Goal: Transaction & Acquisition: Purchase product/service

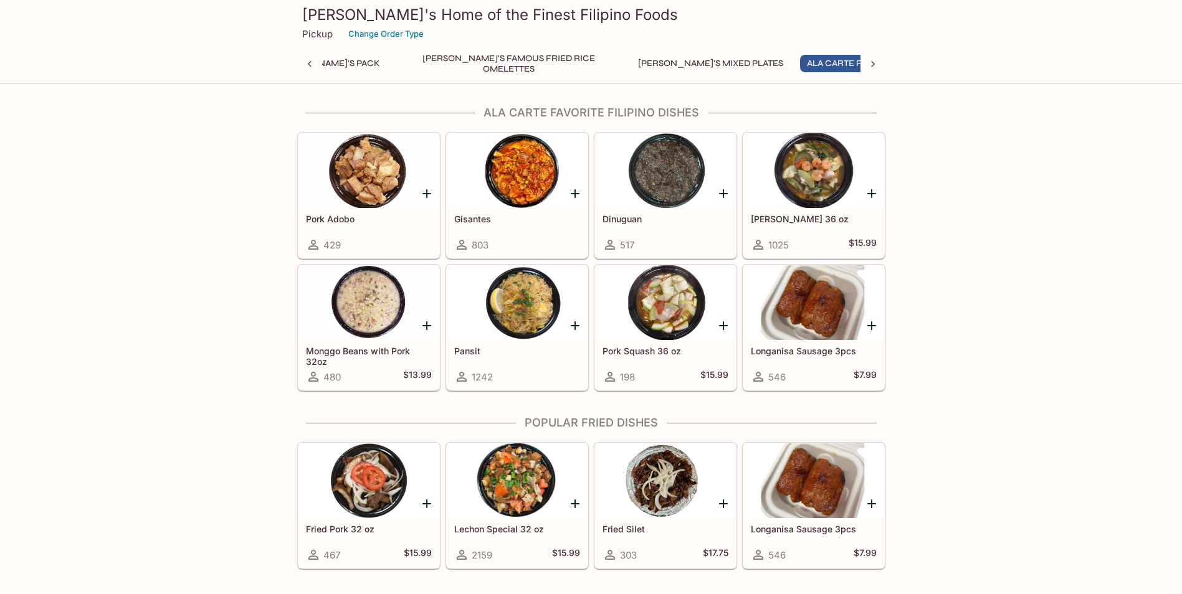
scroll to position [872, 0]
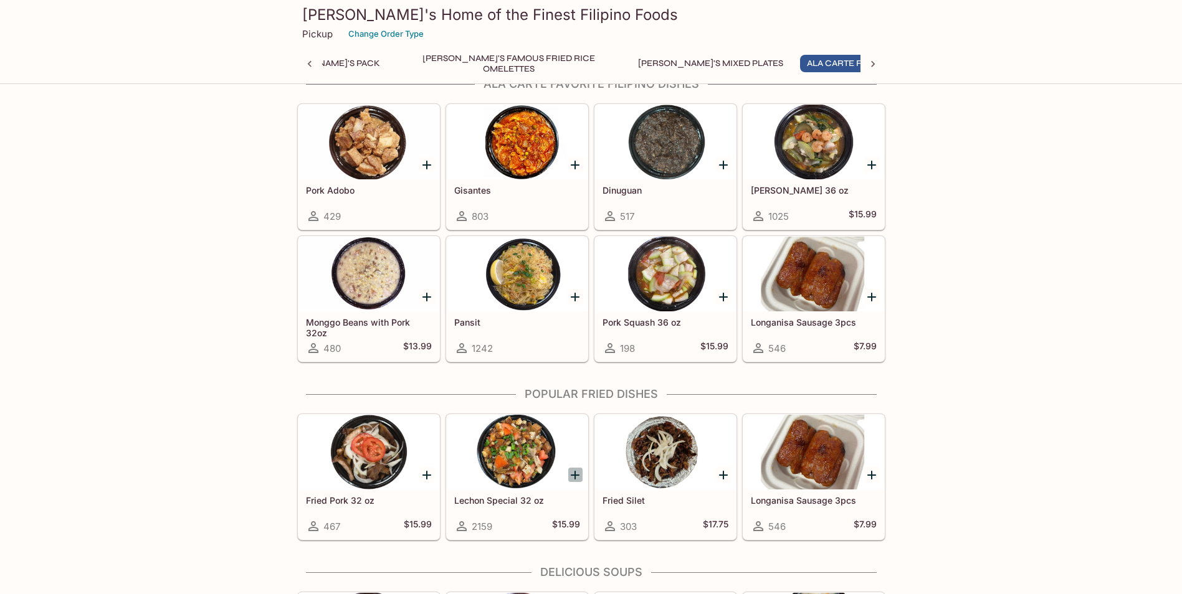
click at [573, 475] on icon "Add Lechon Special 32 oz" at bounding box center [575, 475] width 9 height 9
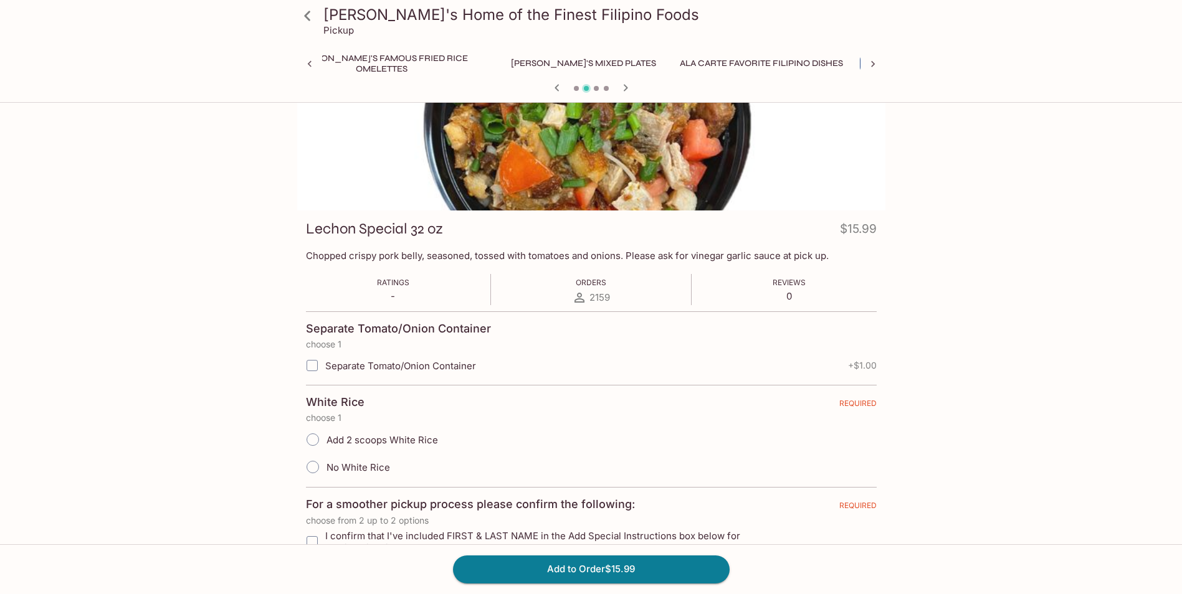
scroll to position [125, 0]
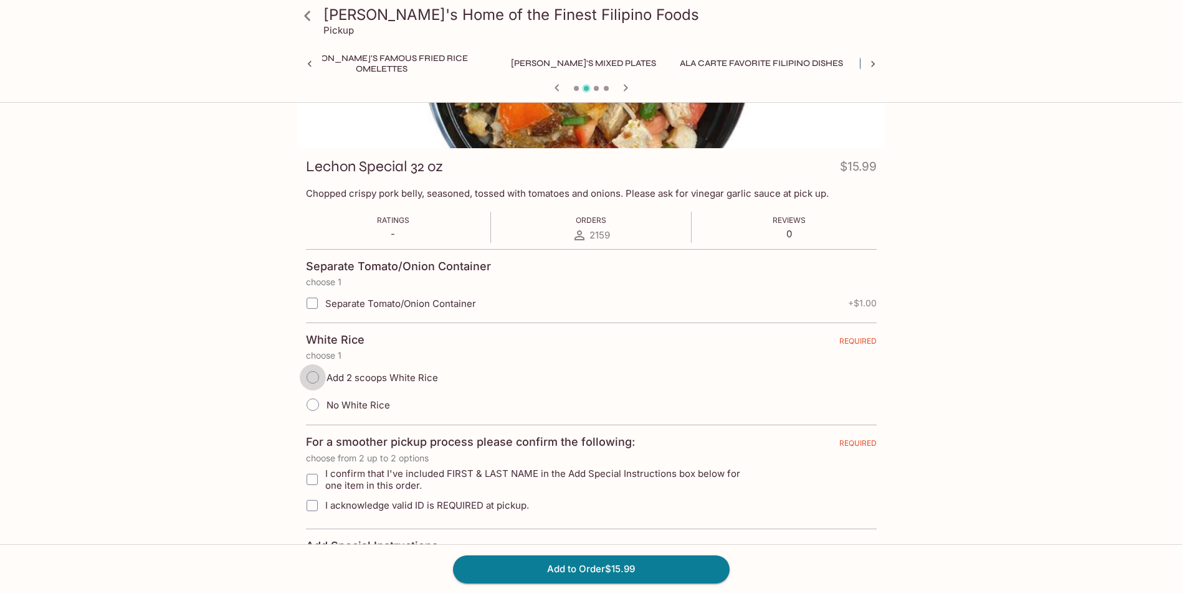
click at [310, 378] on input "Add 2 scoops White Rice" at bounding box center [313, 378] width 26 height 26
radio input "true"
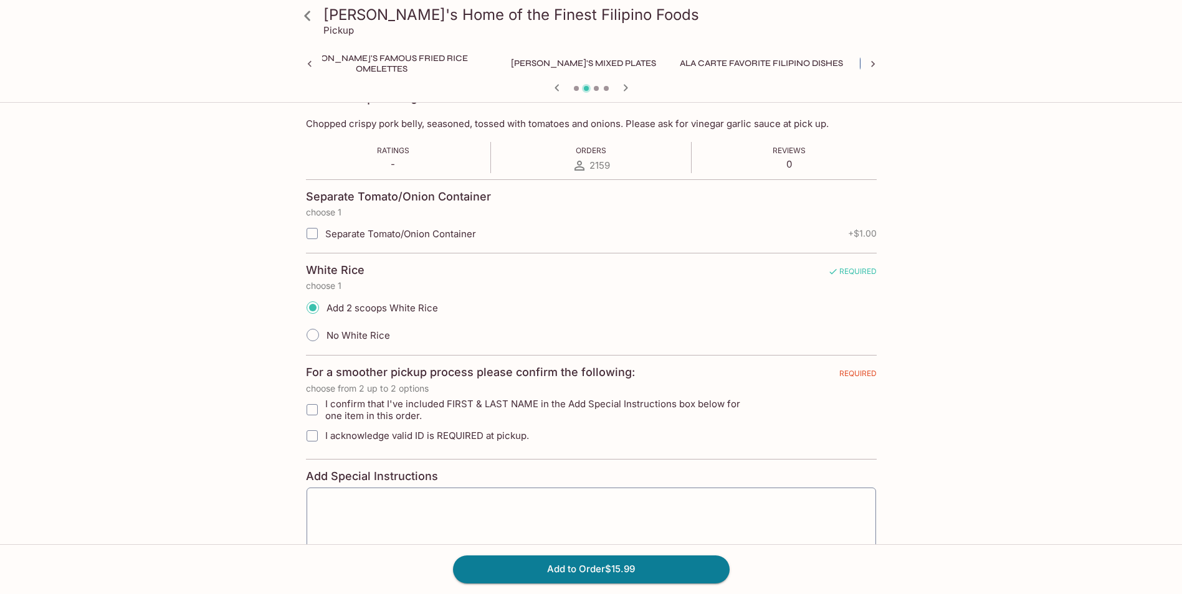
scroll to position [249, 0]
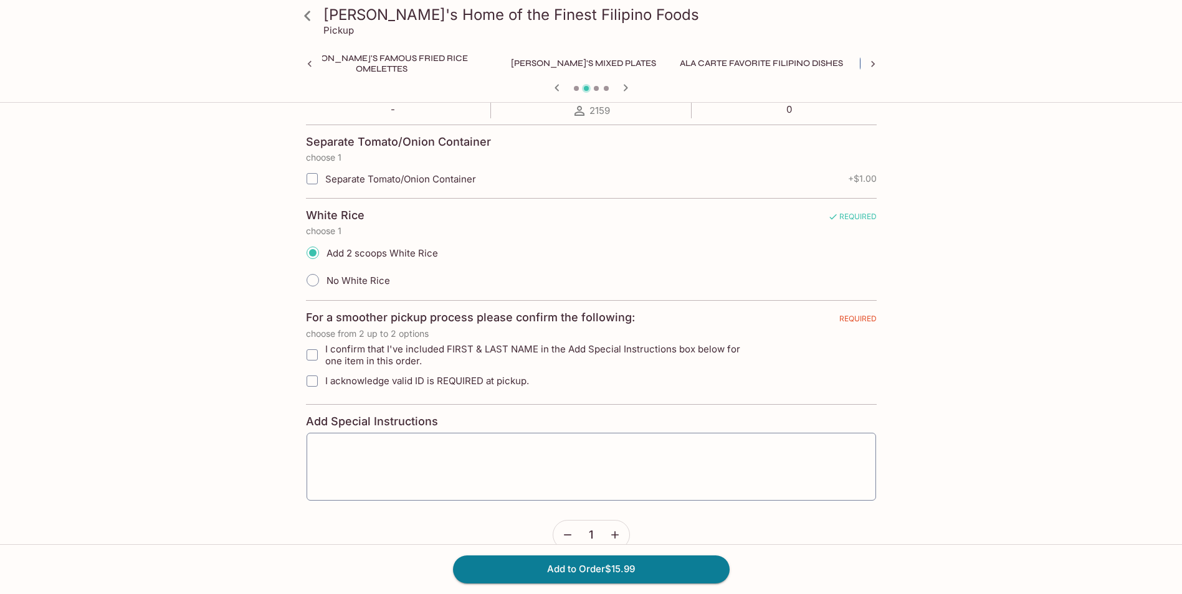
click at [519, 349] on span "I confirm that I've included FIRST & LAST NAME in the Add Special Instructions …" at bounding box center [541, 355] width 432 height 24
click at [325, 349] on input "I confirm that I've included FIRST & LAST NAME in the Add Special Instructions …" at bounding box center [312, 355] width 25 height 25
checkbox input "true"
click at [476, 384] on span "I acknowledge valid ID is REQUIRED at pickup." at bounding box center [427, 381] width 204 height 12
click at [325, 384] on input "I acknowledge valid ID is REQUIRED at pickup." at bounding box center [312, 381] width 25 height 25
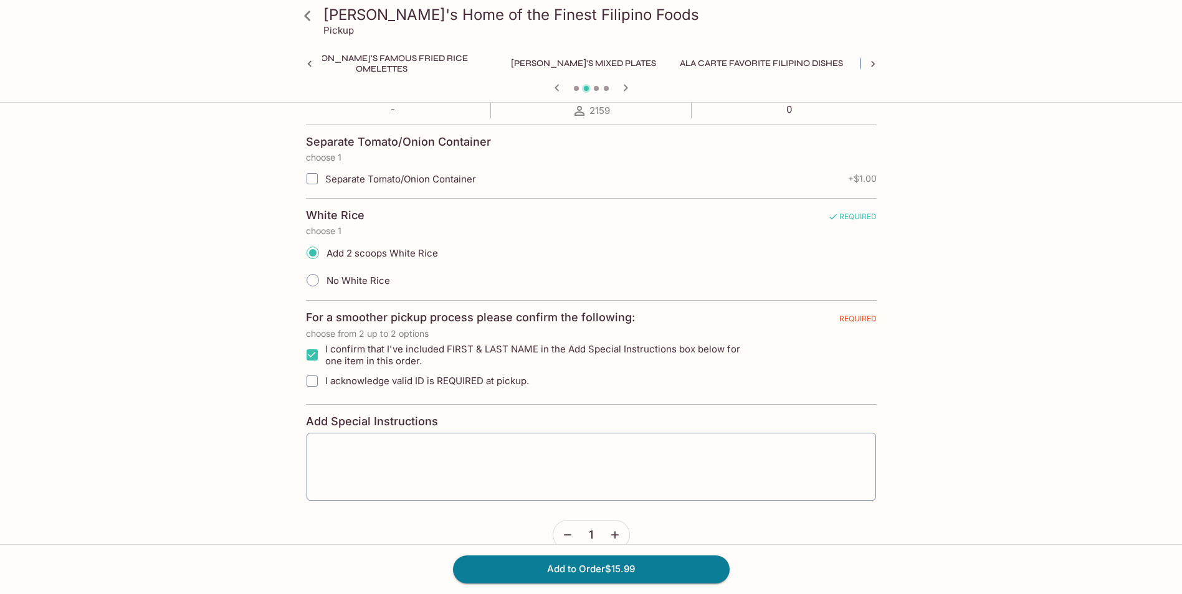
checkbox input "true"
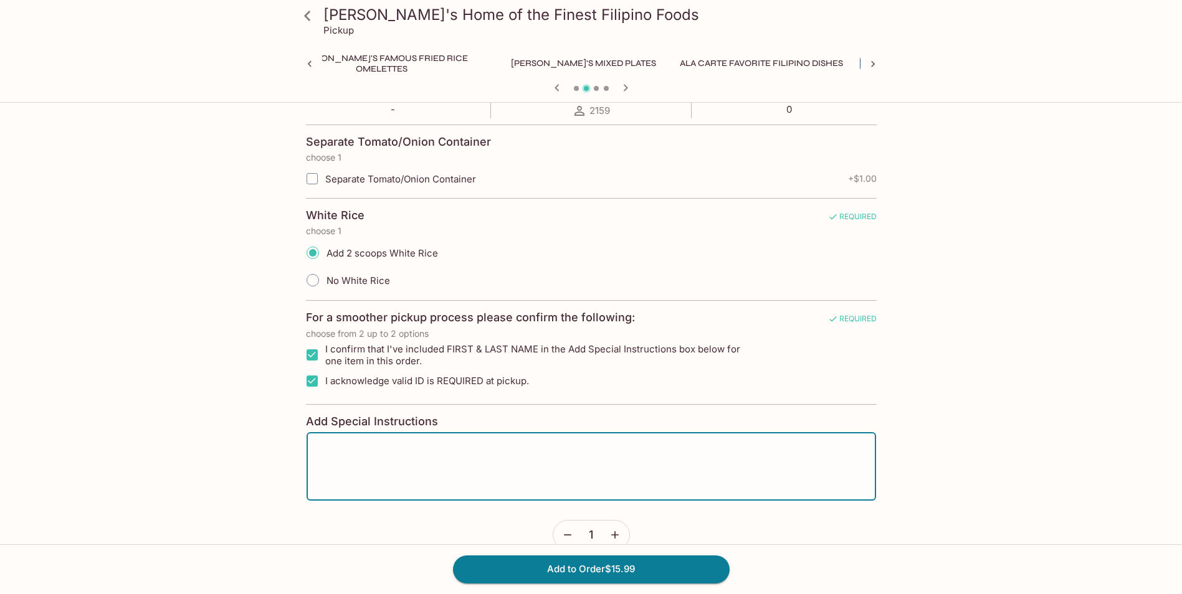
click at [475, 446] on textarea at bounding box center [591, 466] width 552 height 47
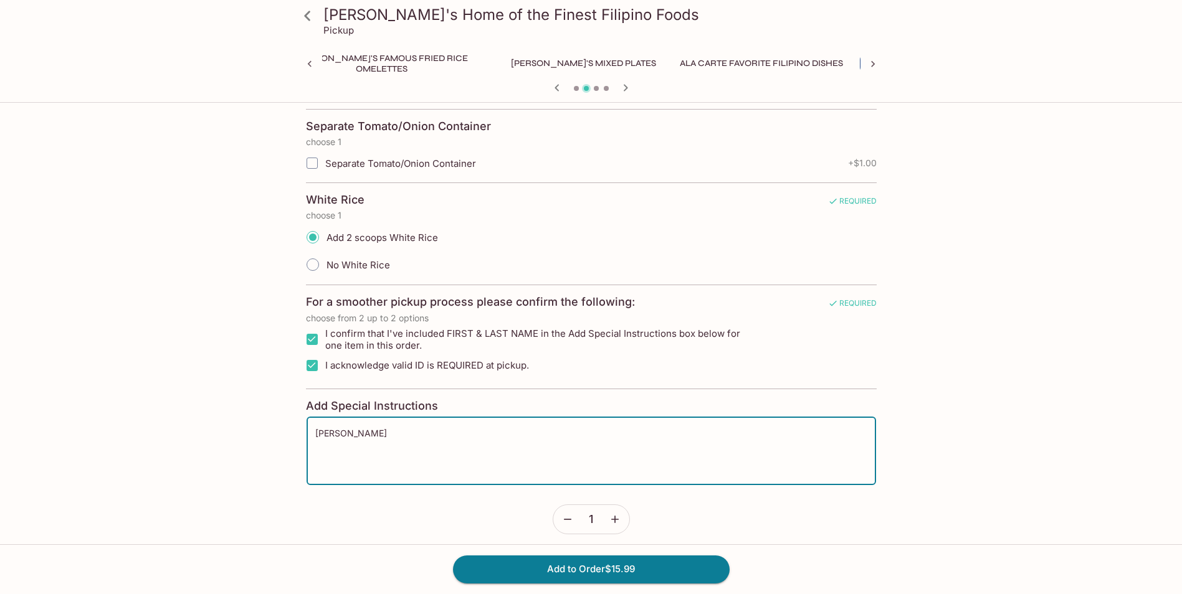
scroll to position [273, 0]
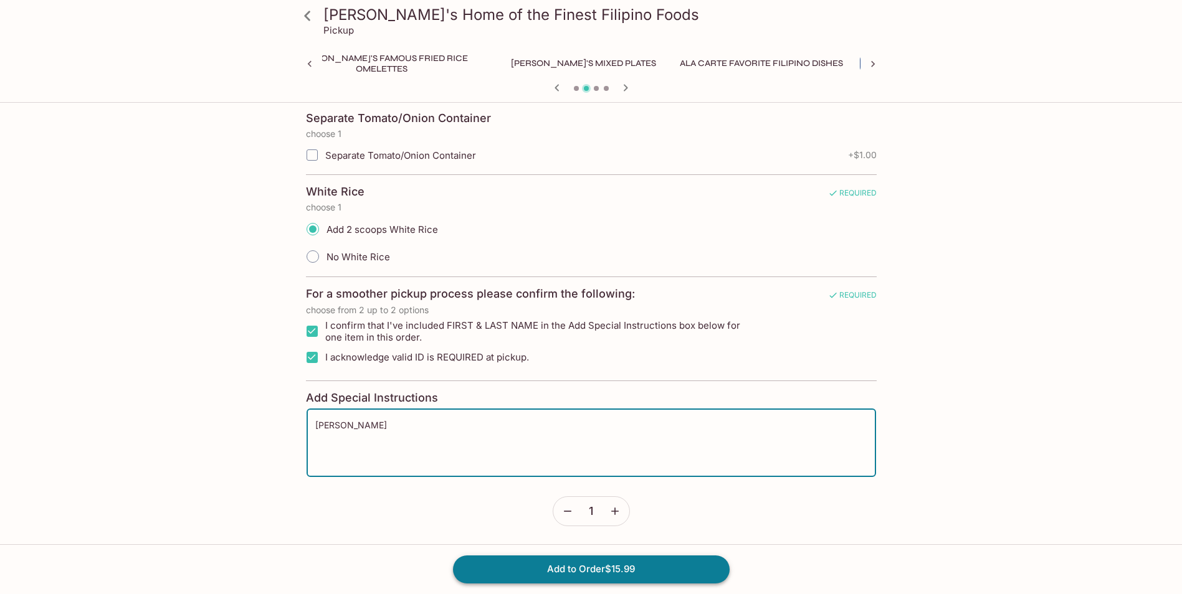
type textarea "[PERSON_NAME]"
click at [606, 569] on button "Add to Order $15.99" at bounding box center [591, 569] width 277 height 27
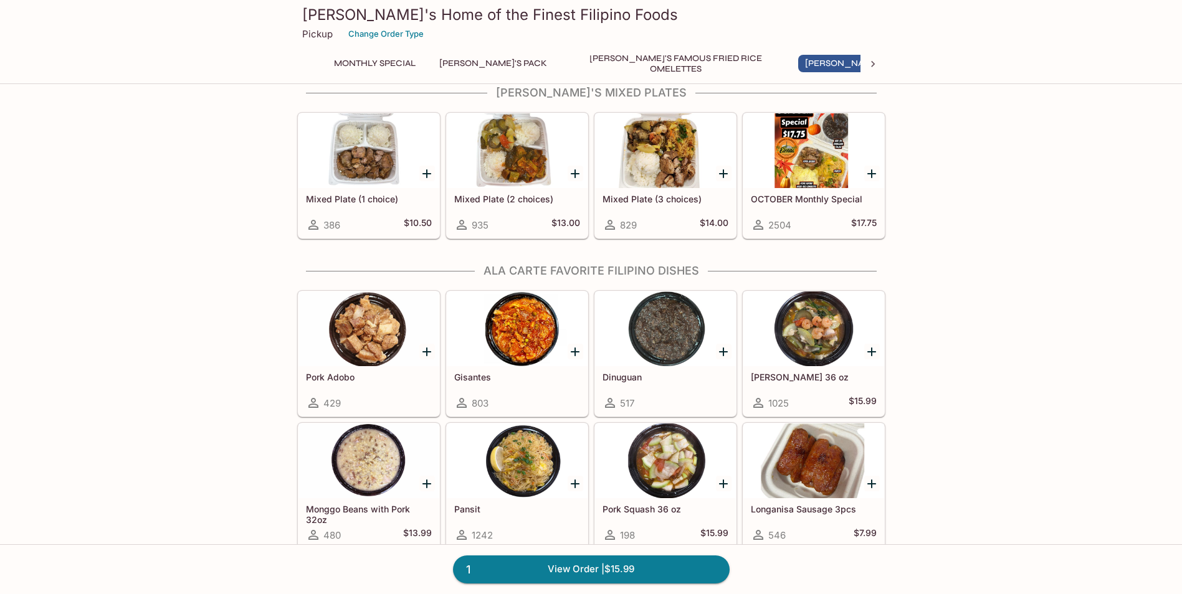
scroll to position [748, 0]
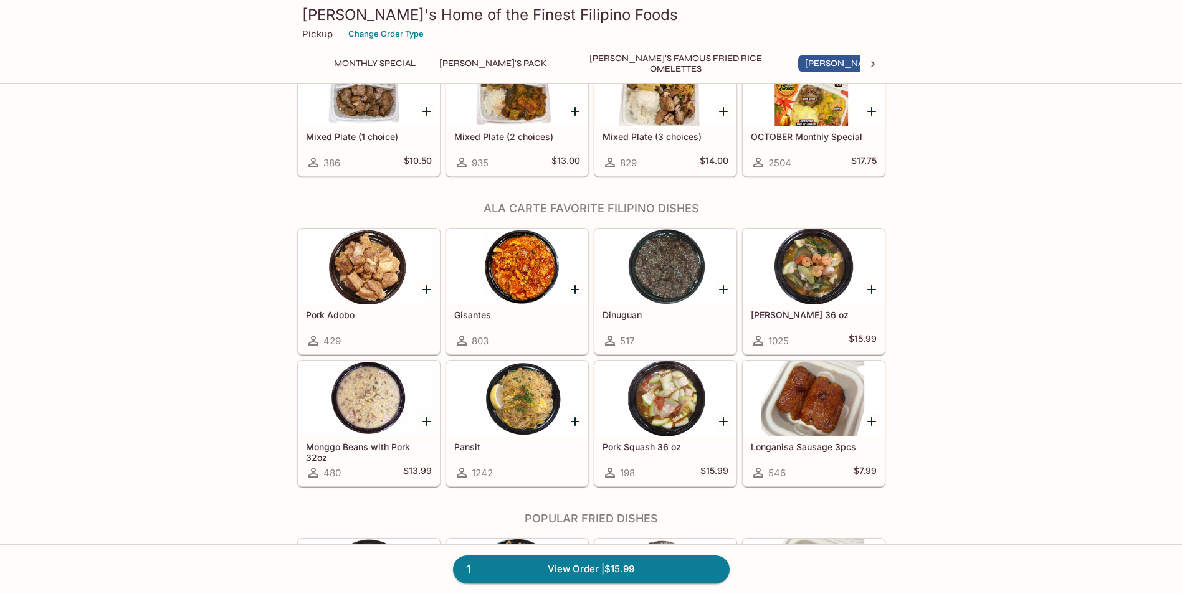
click at [574, 289] on icon "Add Gisantes" at bounding box center [575, 289] width 9 height 9
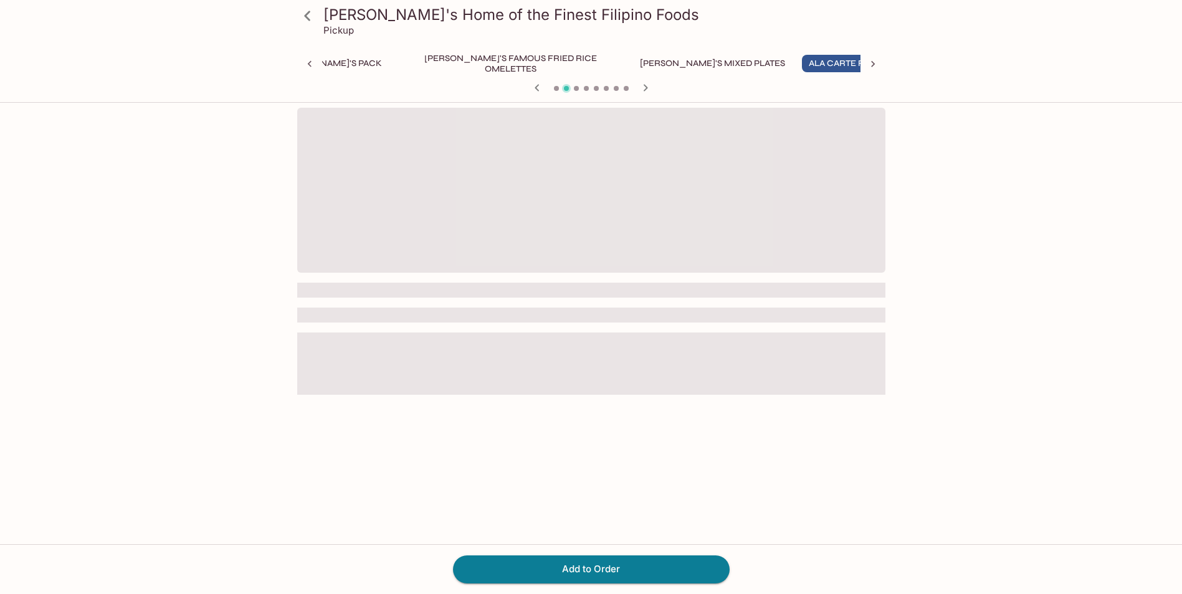
scroll to position [0, 167]
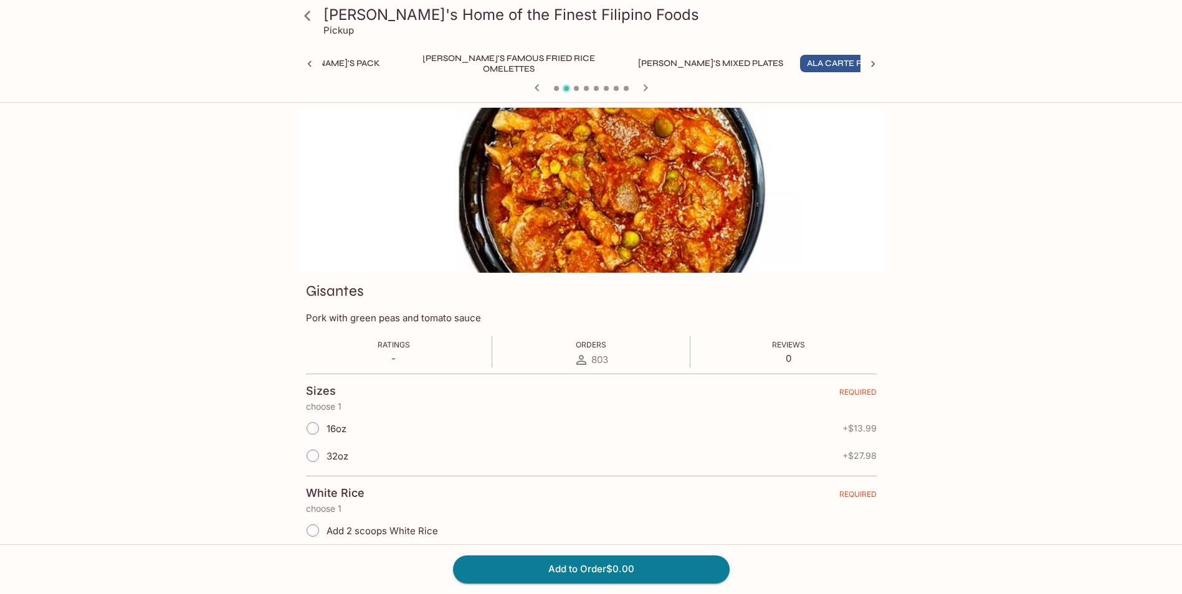
click at [318, 430] on input "16oz" at bounding box center [313, 429] width 26 height 26
radio input "true"
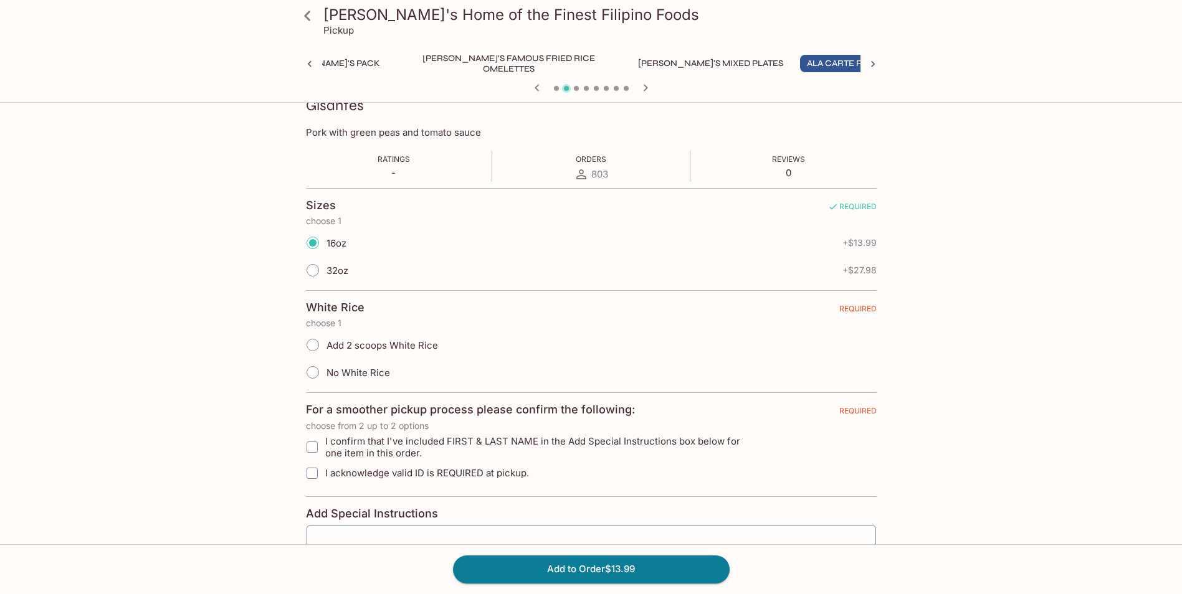
scroll to position [187, 0]
click at [315, 343] on input "Add 2 scoops White Rice" at bounding box center [313, 344] width 26 height 26
radio input "true"
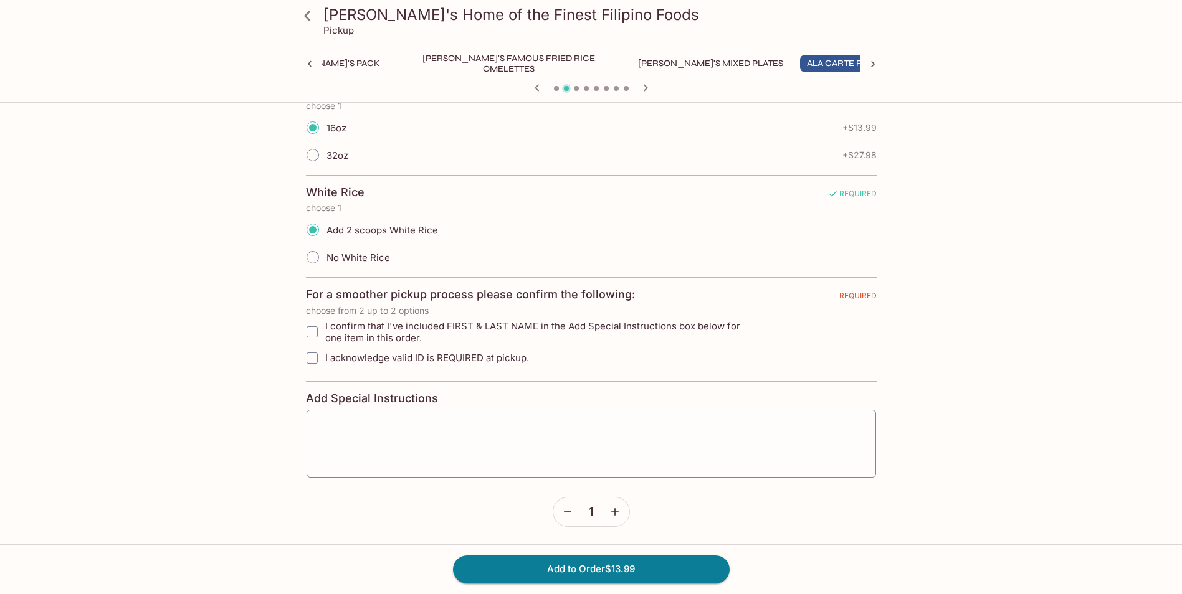
scroll to position [302, 0]
click at [309, 330] on input "I confirm that I've included FIRST & LAST NAME in the Add Special Instructions …" at bounding box center [312, 331] width 25 height 25
checkbox input "true"
click at [310, 361] on input "I acknowledge valid ID is REQUIRED at pickup." at bounding box center [312, 357] width 25 height 25
checkbox input "true"
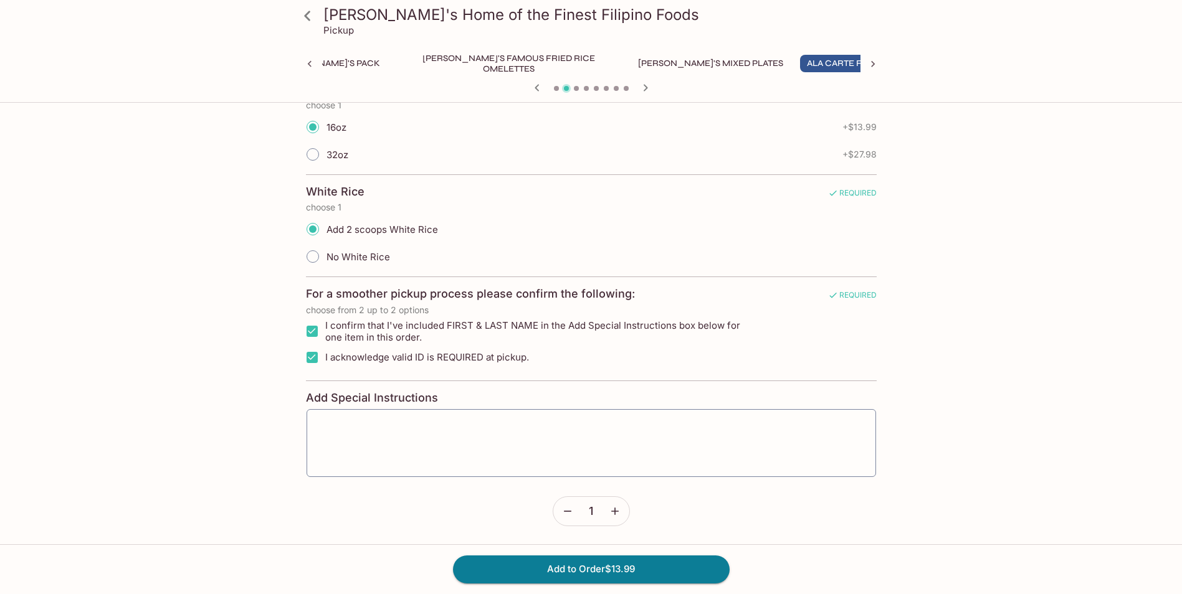
drag, startPoint x: 360, startPoint y: 419, endPoint x: 434, endPoint y: 404, distance: 75.6
click at [360, 419] on textarea at bounding box center [591, 442] width 552 height 47
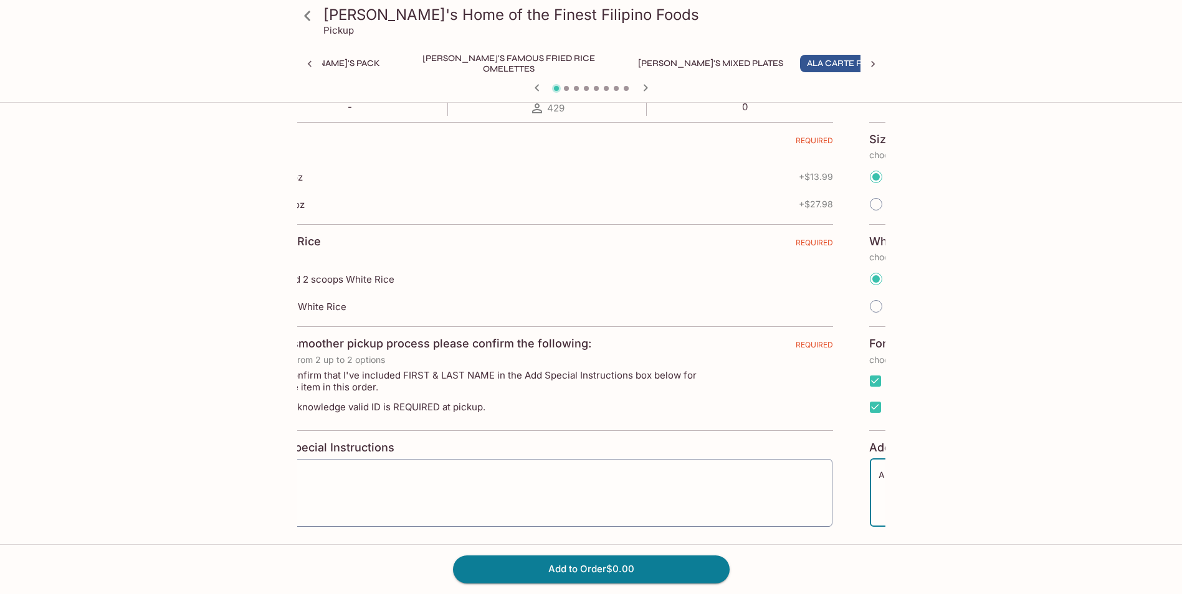
scroll to position [177, 0]
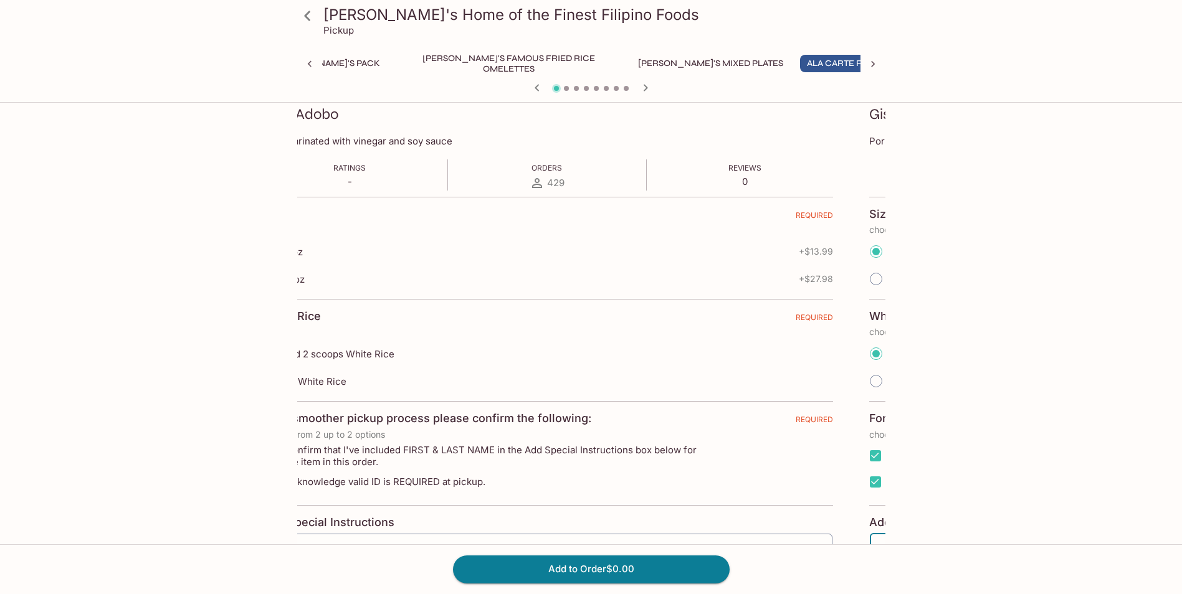
type textarea "A"
click at [646, 91] on icon "button" at bounding box center [645, 87] width 15 height 15
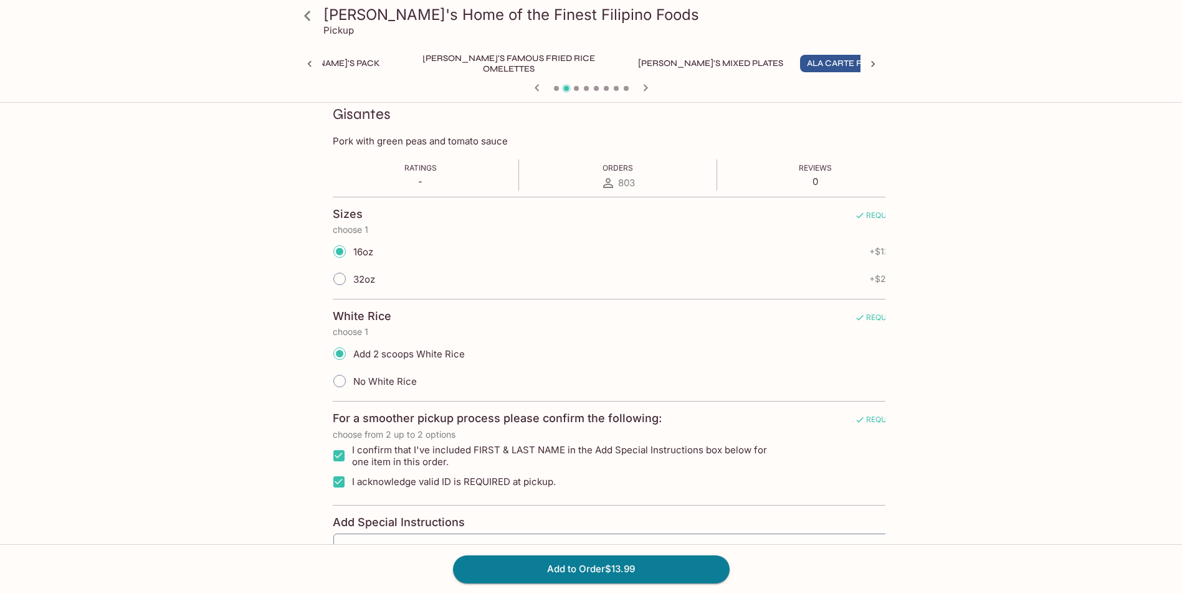
click at [742, 294] on form "Sizes REQUIRED choose 1 16oz + $13.99 32oz + $27.98 White Rice REQUIRED choose …" at bounding box center [618, 424] width 571 height 454
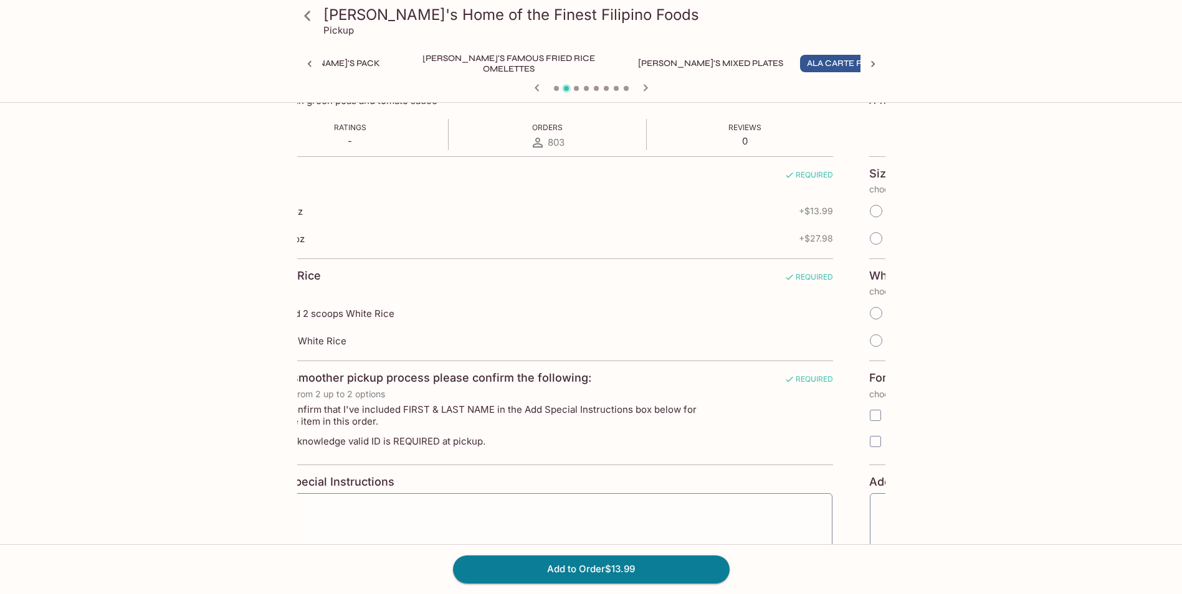
scroll to position [239, 0]
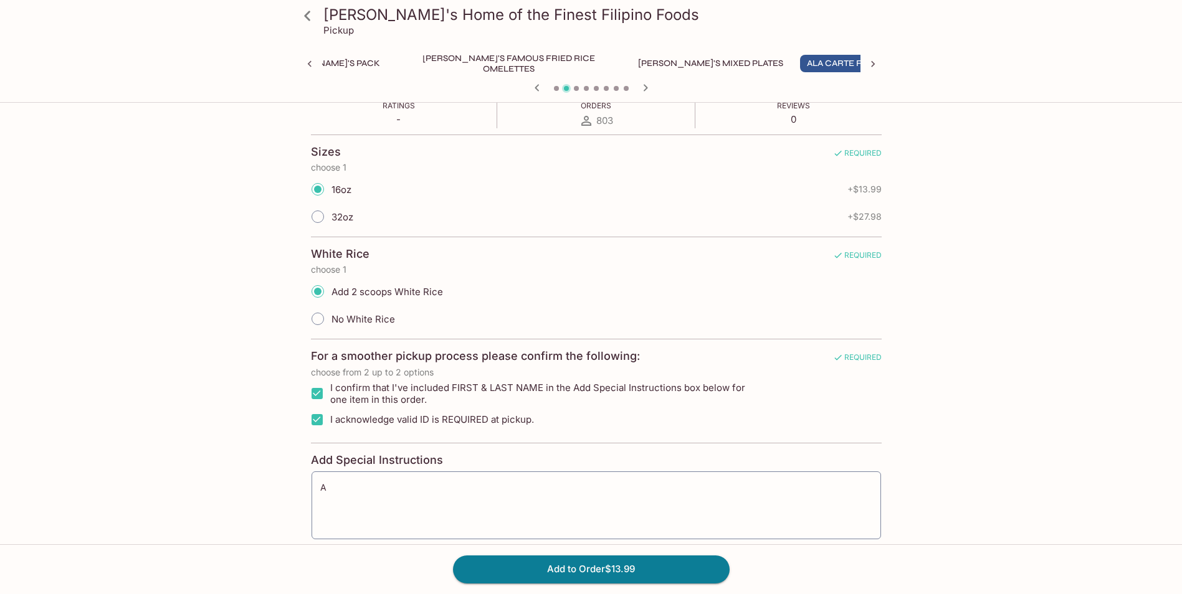
click at [708, 298] on div "Add 2 scoops White Rice" at bounding box center [596, 291] width 571 height 27
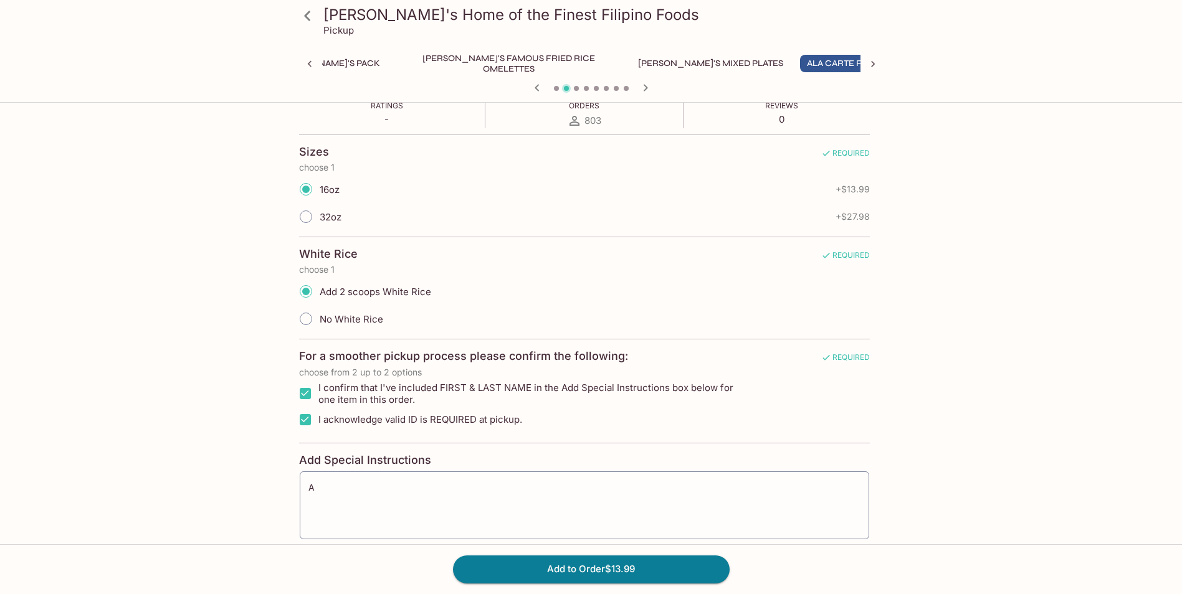
click at [646, 386] on span "I confirm that I've included FIRST & LAST NAME in the Add Special Instructions …" at bounding box center [534, 394] width 432 height 24
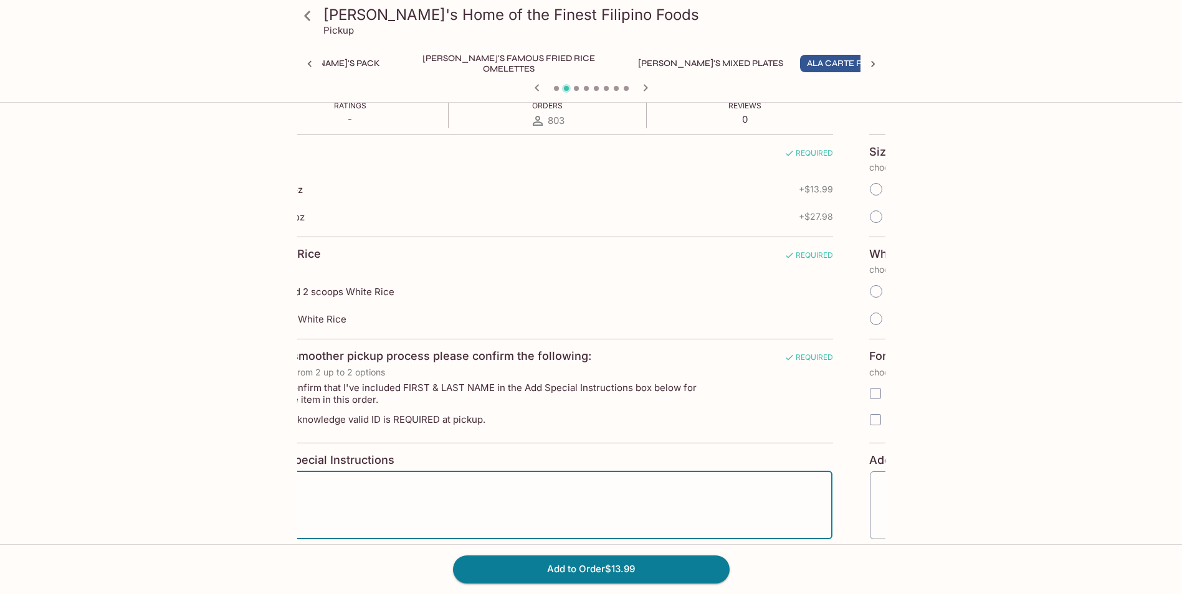
click at [316, 488] on textarea "A" at bounding box center [548, 505] width 552 height 47
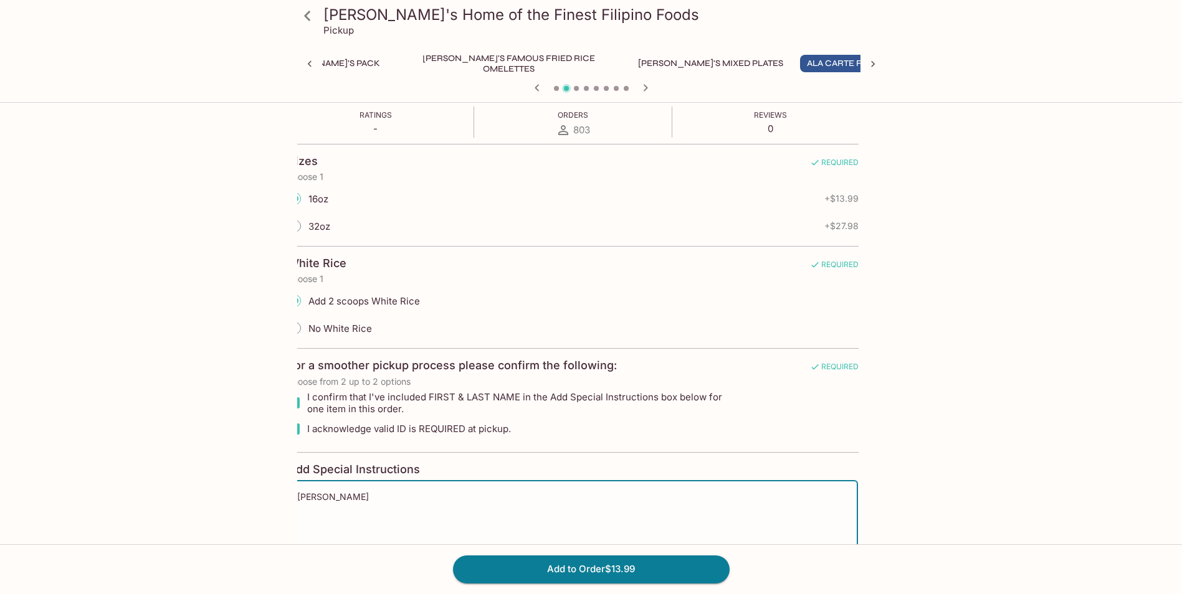
scroll to position [302, 0]
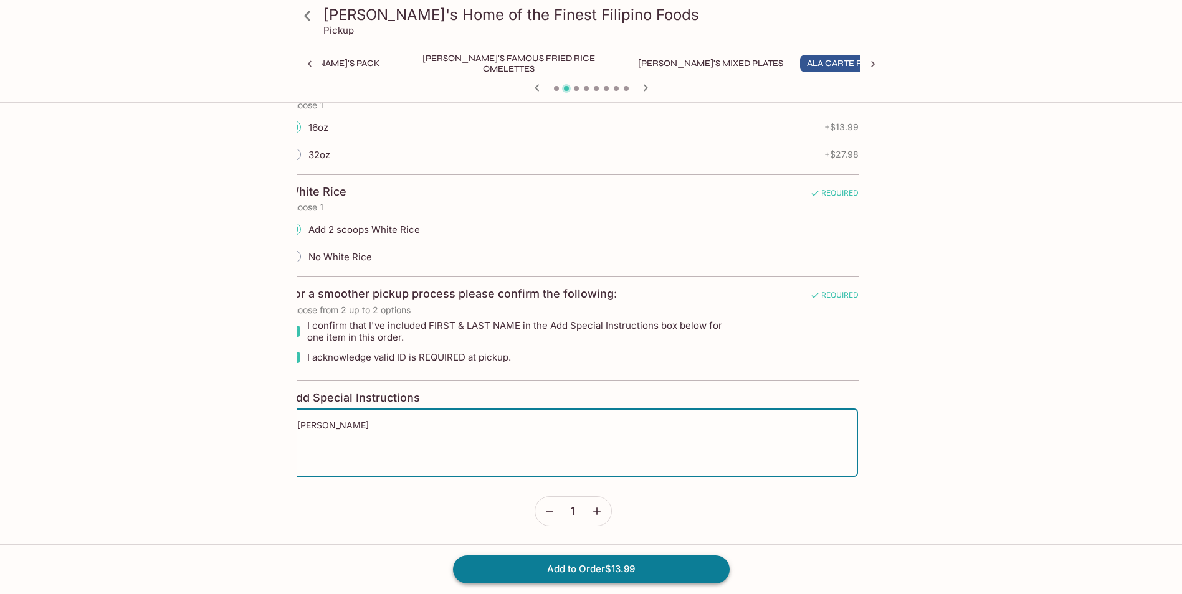
type textarea "[PERSON_NAME]"
click at [581, 573] on button "Add to Order $13.99" at bounding box center [591, 569] width 277 height 27
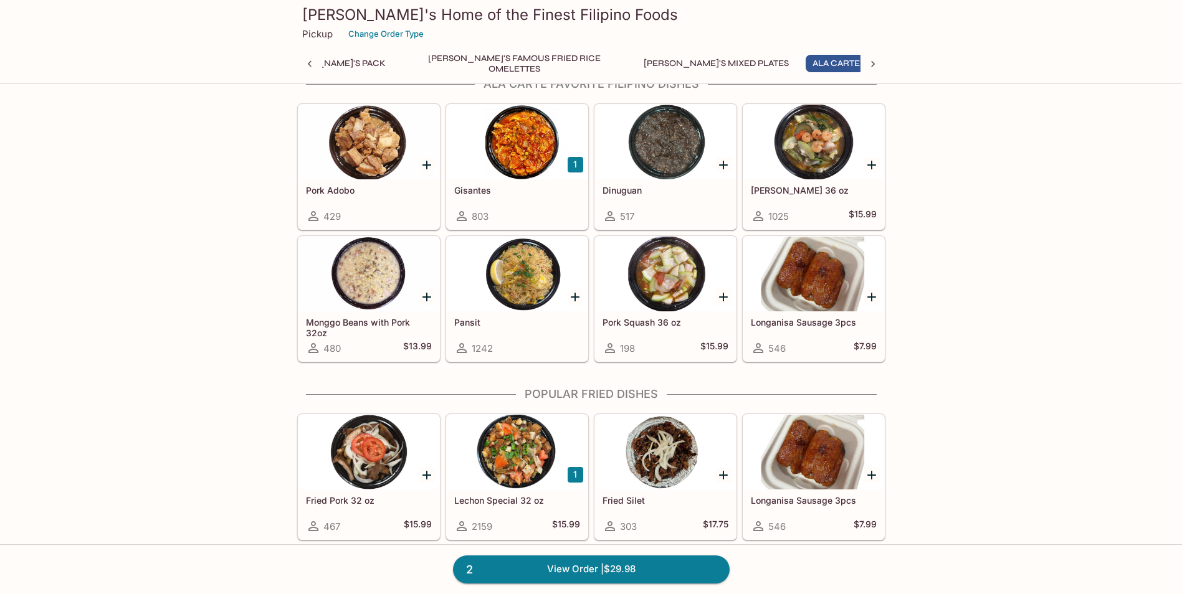
scroll to position [0, 167]
click at [426, 298] on icon "Add Monggo Beans with Pork 32oz" at bounding box center [426, 297] width 9 height 9
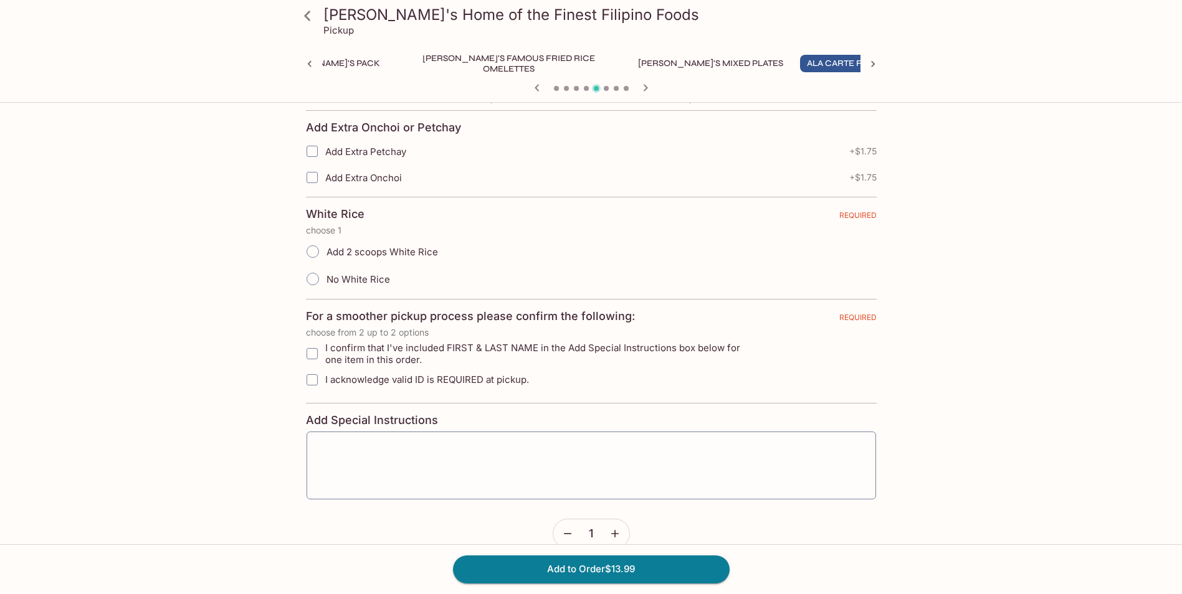
scroll to position [249, 0]
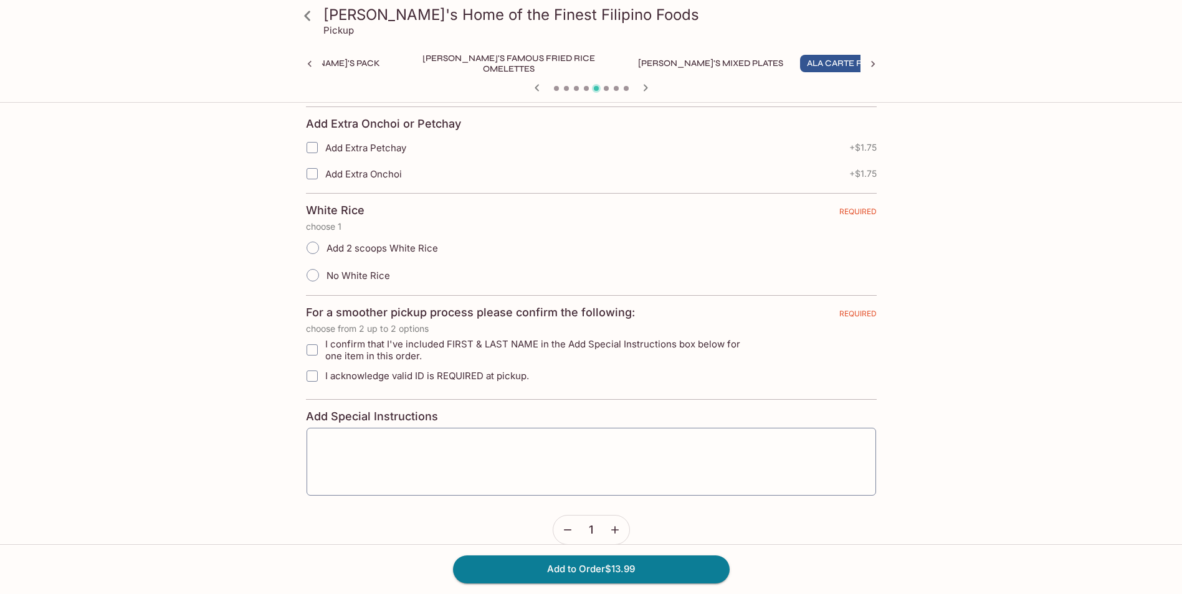
click at [312, 244] on input "Add 2 scoops White Rice" at bounding box center [313, 248] width 26 height 26
radio input "true"
drag, startPoint x: 305, startPoint y: 352, endPoint x: 328, endPoint y: 392, distance: 45.8
click at [305, 353] on input "I confirm that I've included FIRST & LAST NAME in the Add Special Instructions …" at bounding box center [312, 350] width 25 height 25
click at [310, 350] on input "I confirm that I've included FIRST & LAST NAME in the Add Special Instructions …" at bounding box center [312, 350] width 25 height 25
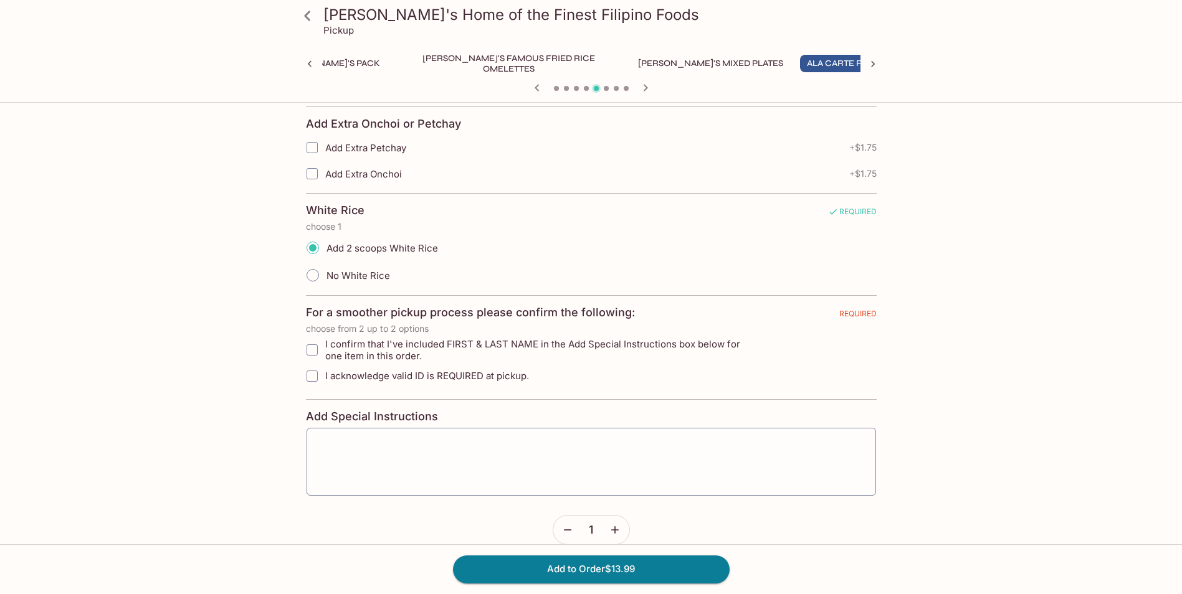
checkbox input "true"
click at [312, 379] on input "I acknowledge valid ID is REQUIRED at pickup." at bounding box center [312, 376] width 25 height 25
checkbox input "true"
click at [317, 350] on input "I confirm that I've included FIRST & LAST NAME in the Add Special Instructions …" at bounding box center [312, 350] width 25 height 25
click at [315, 350] on input "I confirm that I've included FIRST & LAST NAME in the Add Special Instructions …" at bounding box center [312, 350] width 25 height 25
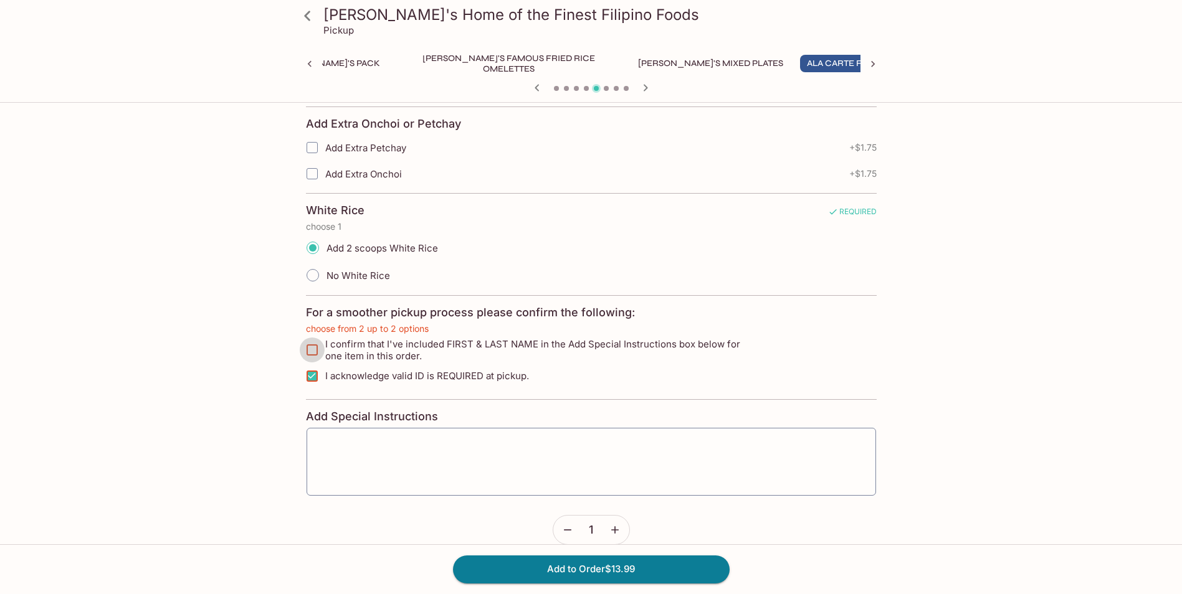
checkbox input "true"
click at [391, 440] on textarea at bounding box center [591, 461] width 552 height 47
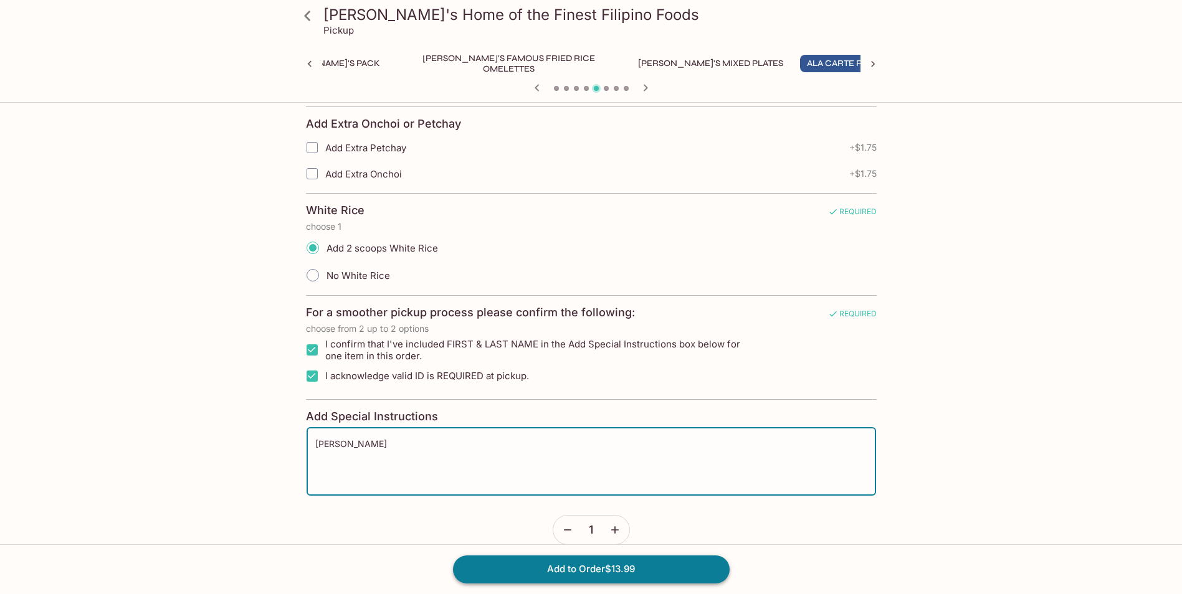
type textarea "[PERSON_NAME]"
click at [578, 573] on button "Add to Order $13.99" at bounding box center [591, 569] width 277 height 27
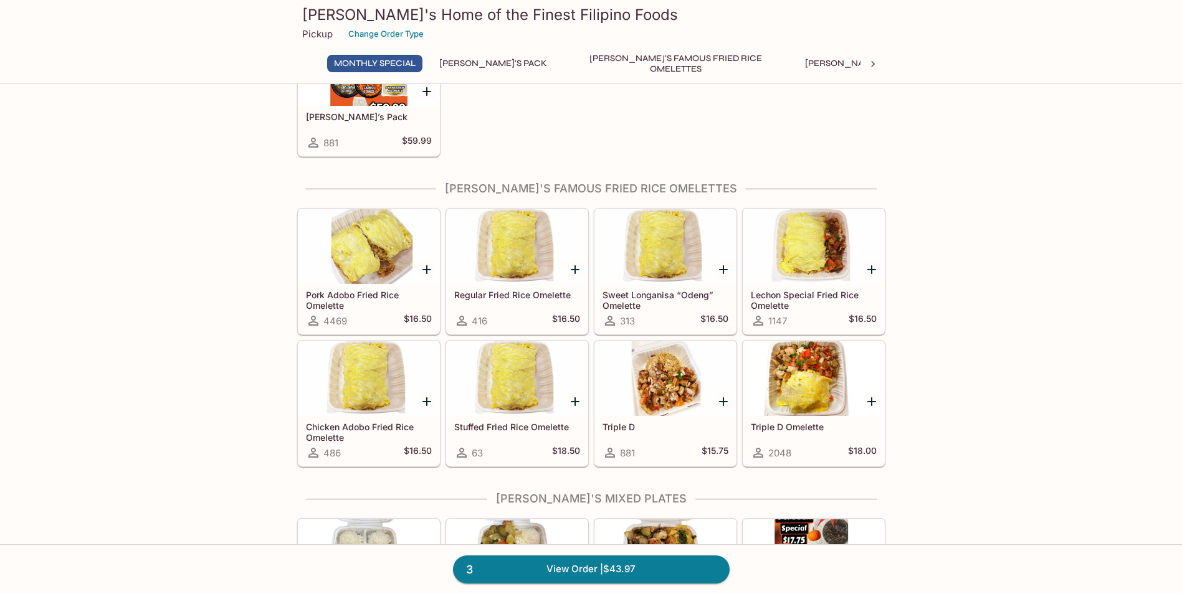
scroll to position [312, 0]
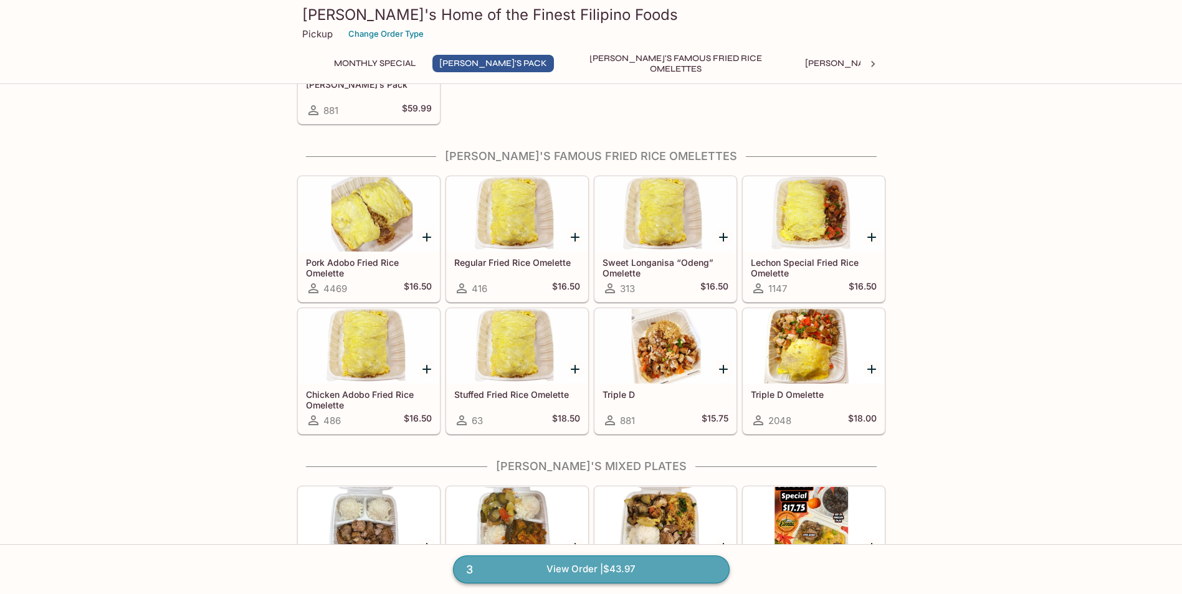
click at [568, 565] on link "3 View Order | $43.97" at bounding box center [591, 569] width 277 height 27
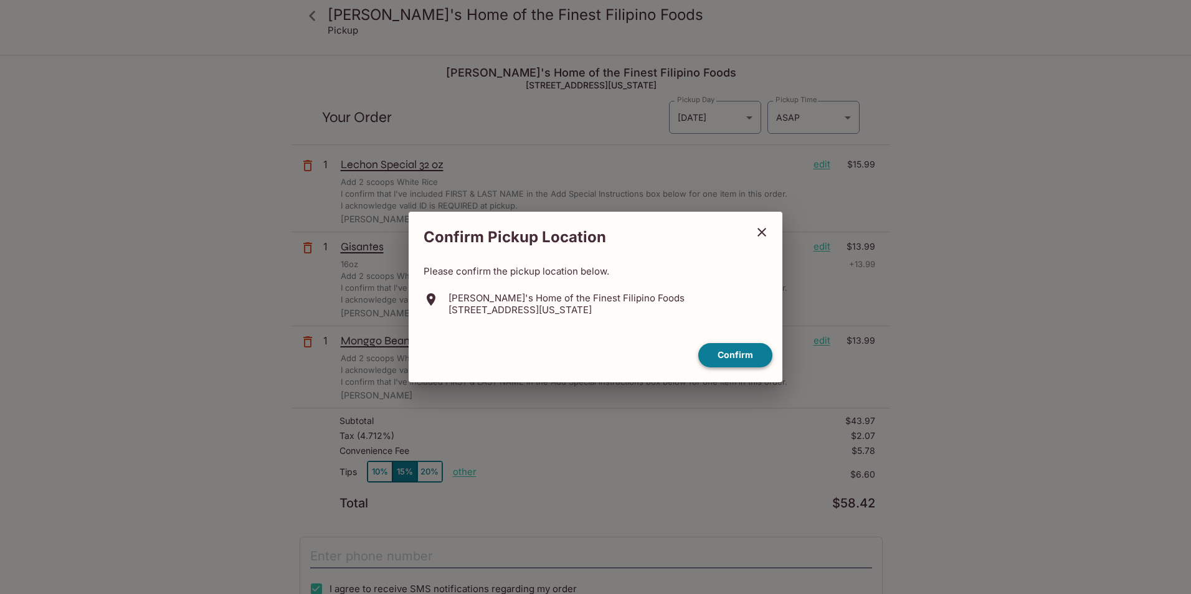
click at [747, 358] on button "Confirm" at bounding box center [736, 355] width 74 height 24
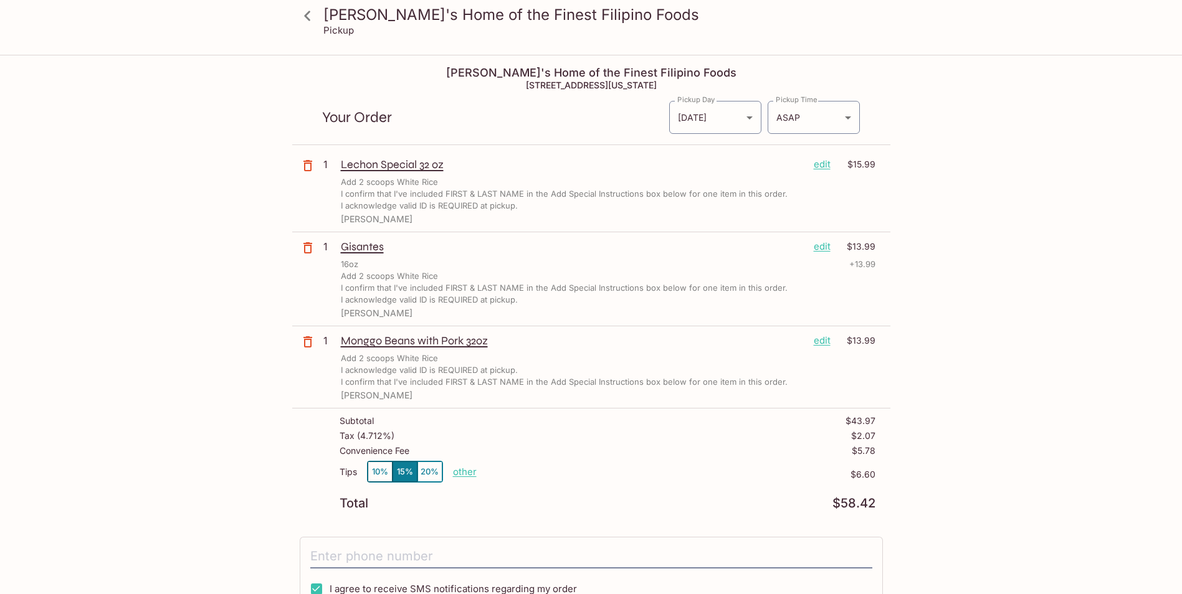
scroll to position [62, 0]
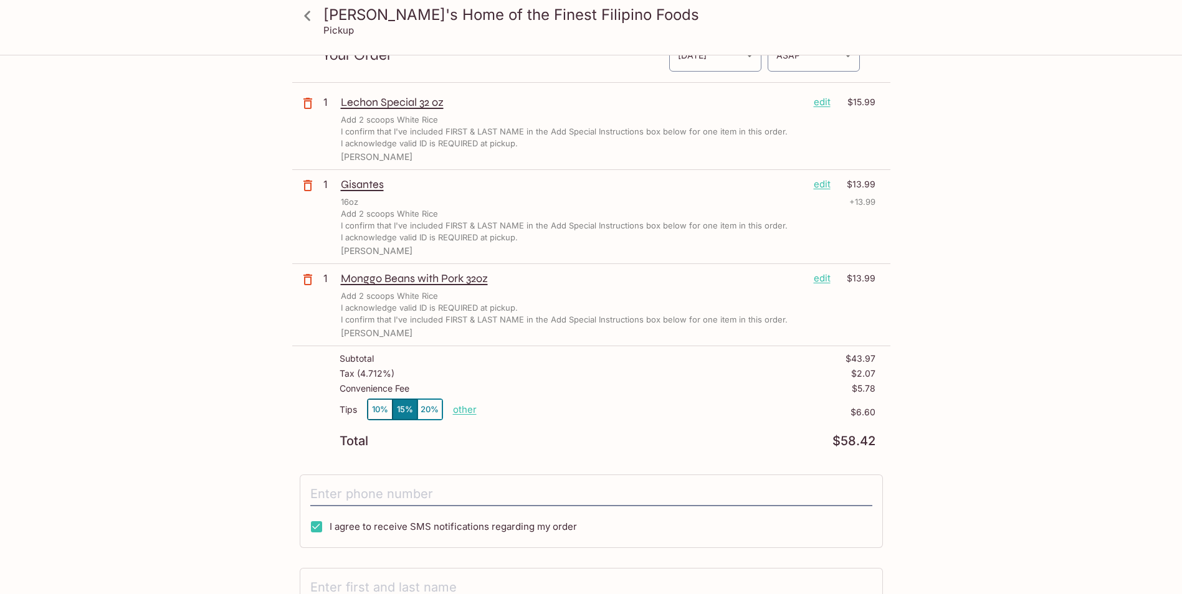
click at [469, 410] on p "other" at bounding box center [465, 410] width 24 height 12
drag, startPoint x: 525, startPoint y: 408, endPoint x: 588, endPoint y: 413, distance: 63.1
click at [588, 413] on div "Tips 10% 15% 20% Done 6.60 $6.60" at bounding box center [608, 417] width 536 height 37
type input "0.00"
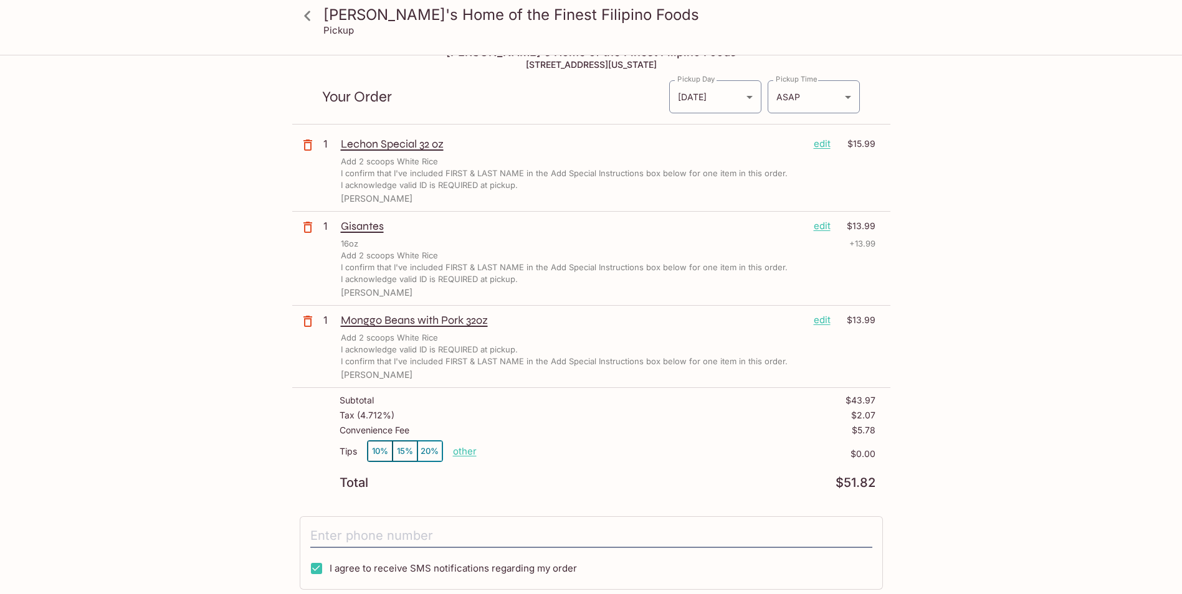
scroll to position [0, 0]
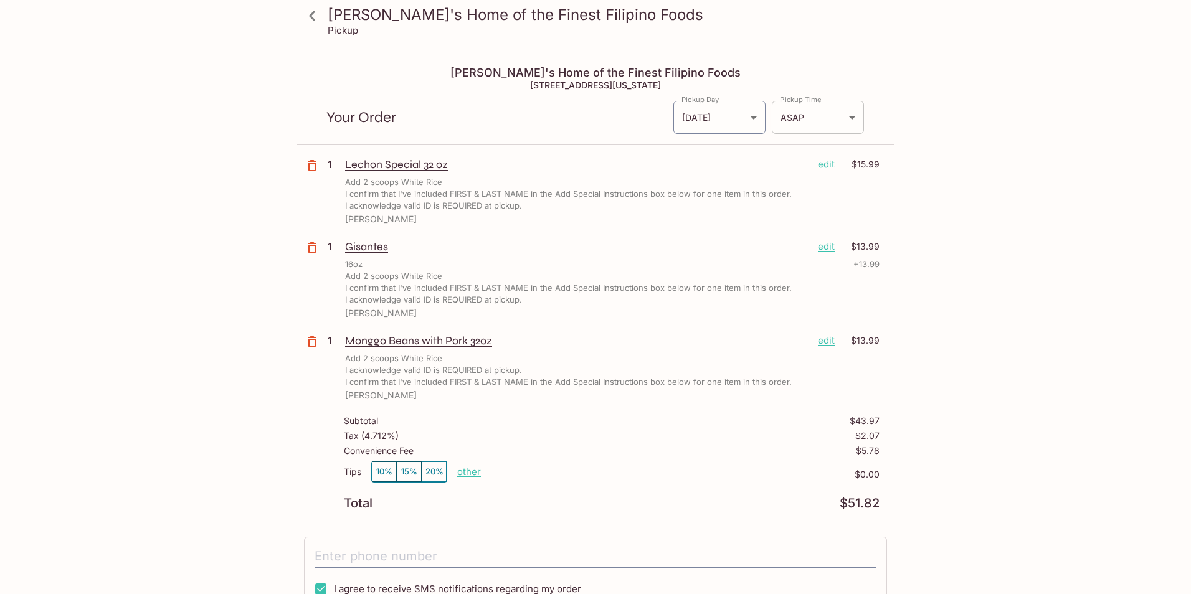
click at [851, 116] on body "[PERSON_NAME]'s Home of the Finest Filipino Foods Pickup [PERSON_NAME]'s Home o…" at bounding box center [595, 353] width 1191 height 594
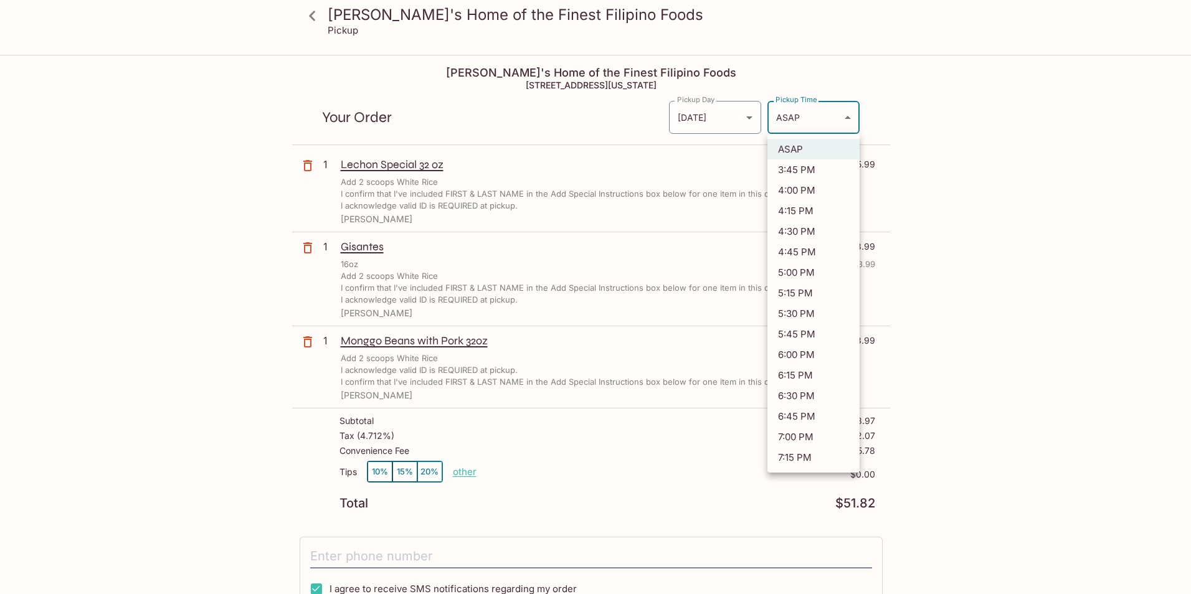
click at [801, 251] on li "4:45 PM" at bounding box center [814, 252] width 92 height 21
type input "[DATE]T02:45:35.000000Z"
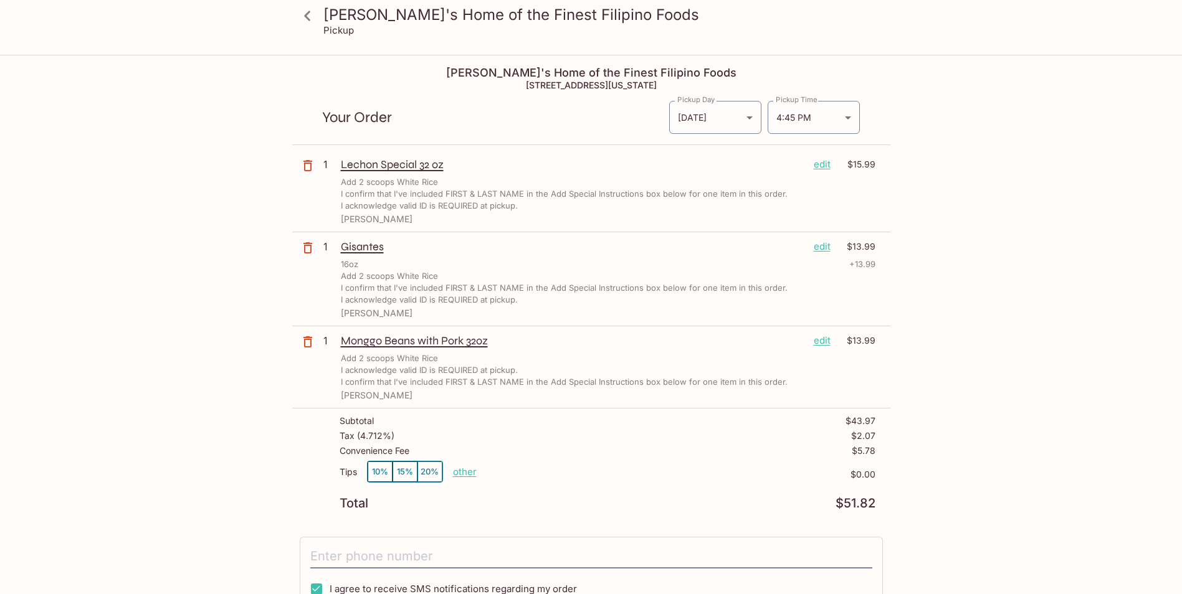
click at [1010, 251] on div "[PERSON_NAME]'s Home of the Finest Filipino Foods Pickup [PERSON_NAME]'s Home o…" at bounding box center [591, 353] width 1182 height 594
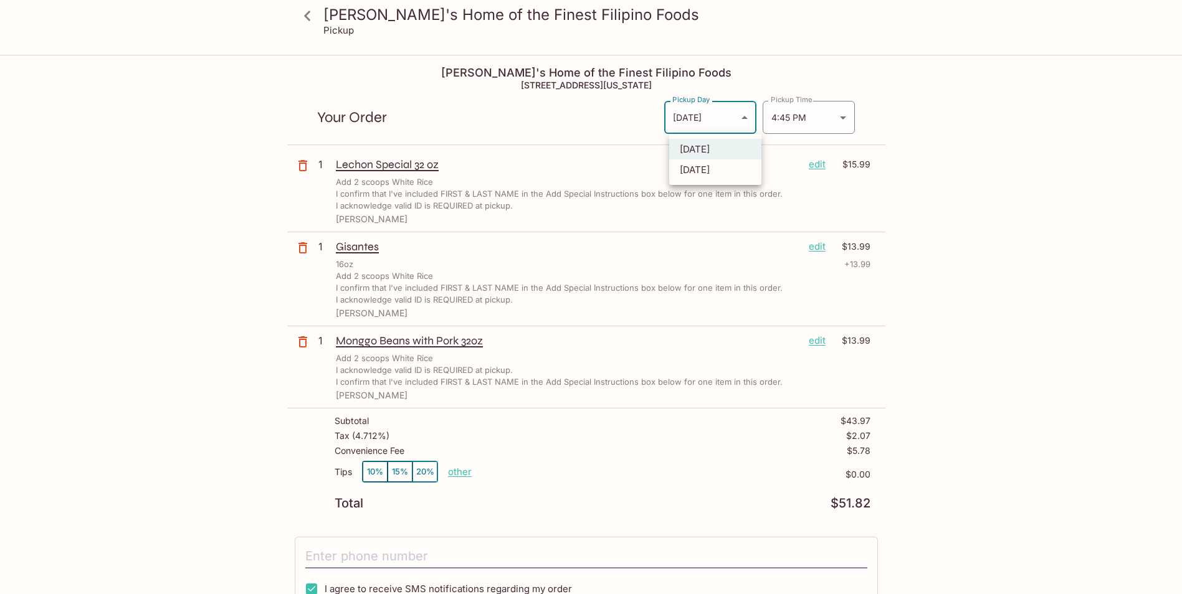
click at [748, 123] on body "[PERSON_NAME]'s Home of the Finest Filipino Foods Pickup [PERSON_NAME]'s Home o…" at bounding box center [591, 353] width 1182 height 594
click at [717, 178] on li "[DATE]" at bounding box center [715, 170] width 92 height 21
type input "[DATE]"
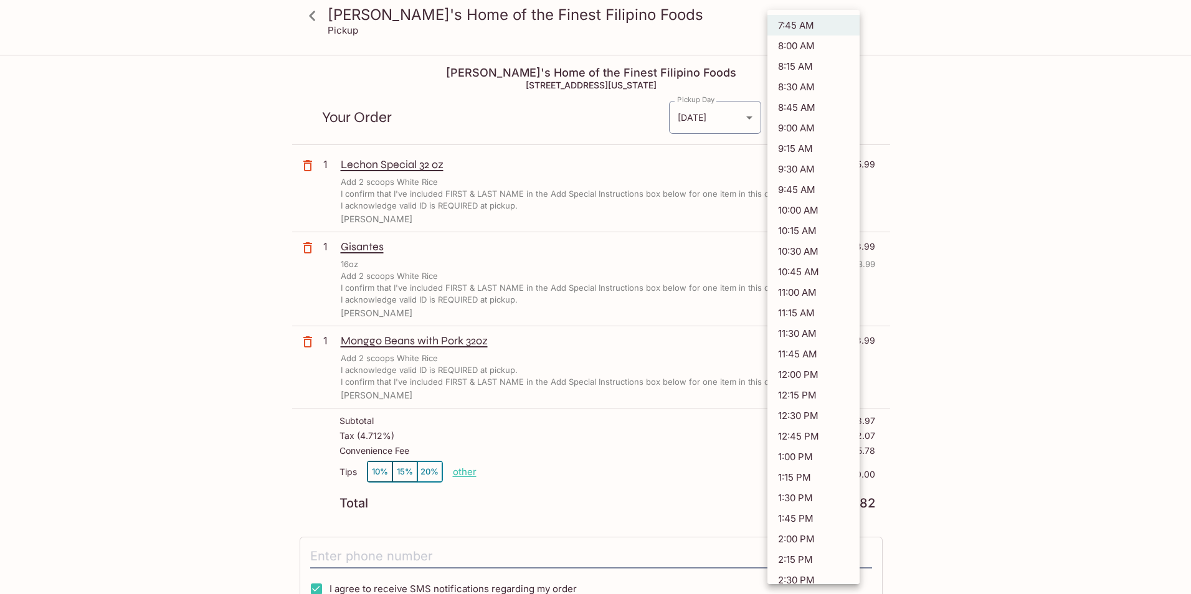
click at [846, 118] on body "[PERSON_NAME]'s Home of the Finest Filipino Foods Pickup [PERSON_NAME]'s Home o…" at bounding box center [595, 353] width 1191 height 594
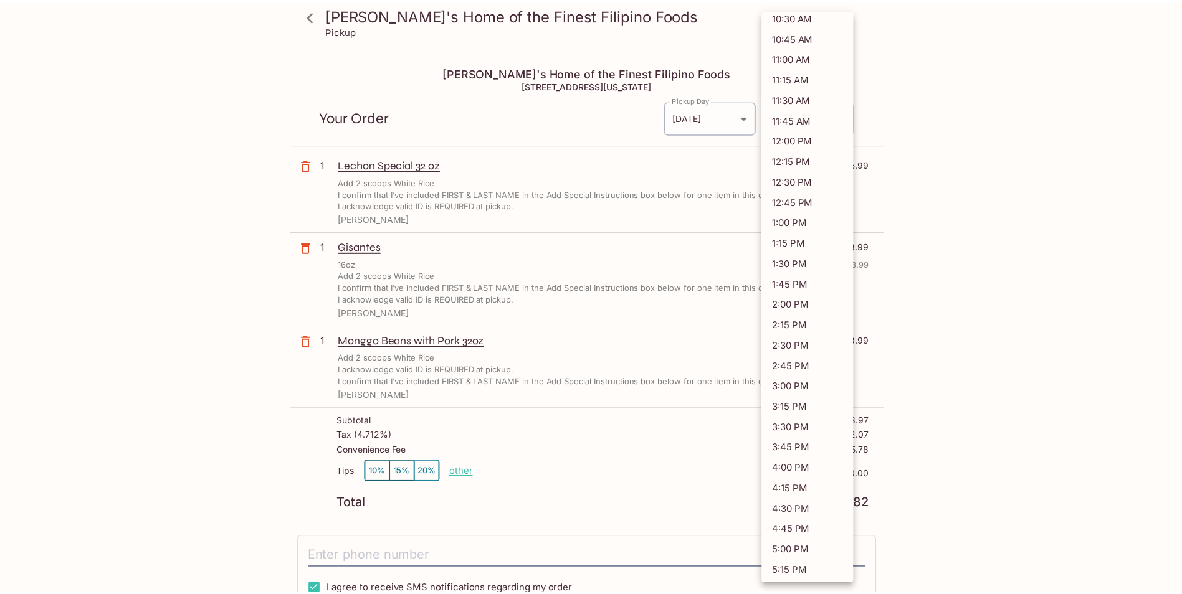
scroll to position [312, 0]
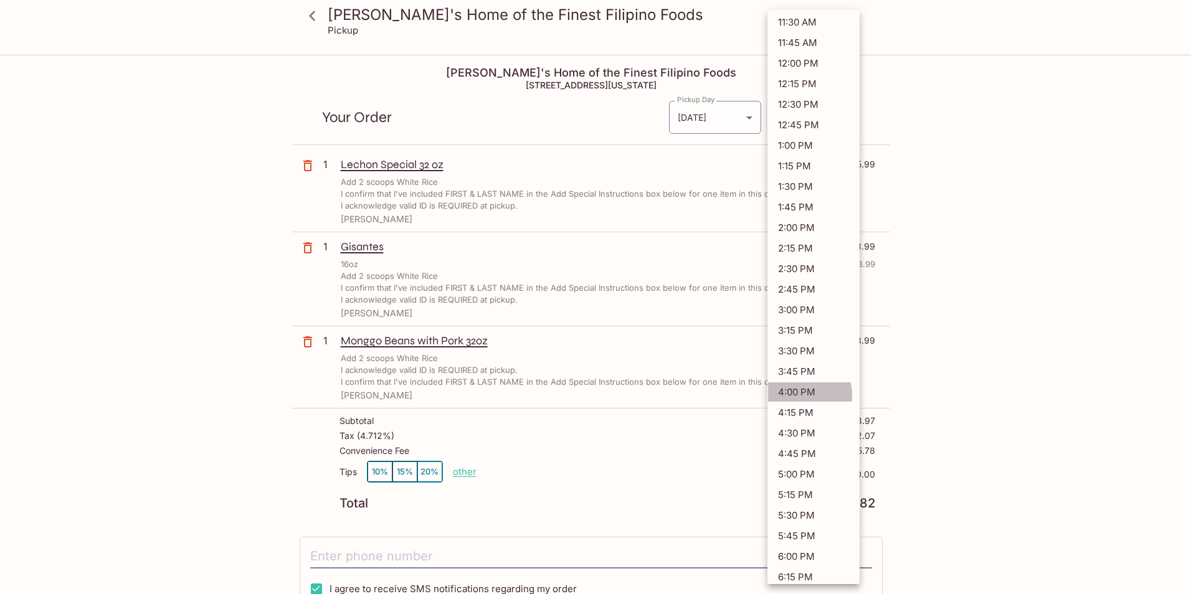
click at [802, 395] on li "4:00 PM" at bounding box center [814, 392] width 92 height 21
type input "[DATE]T02:00:00.000000Z"
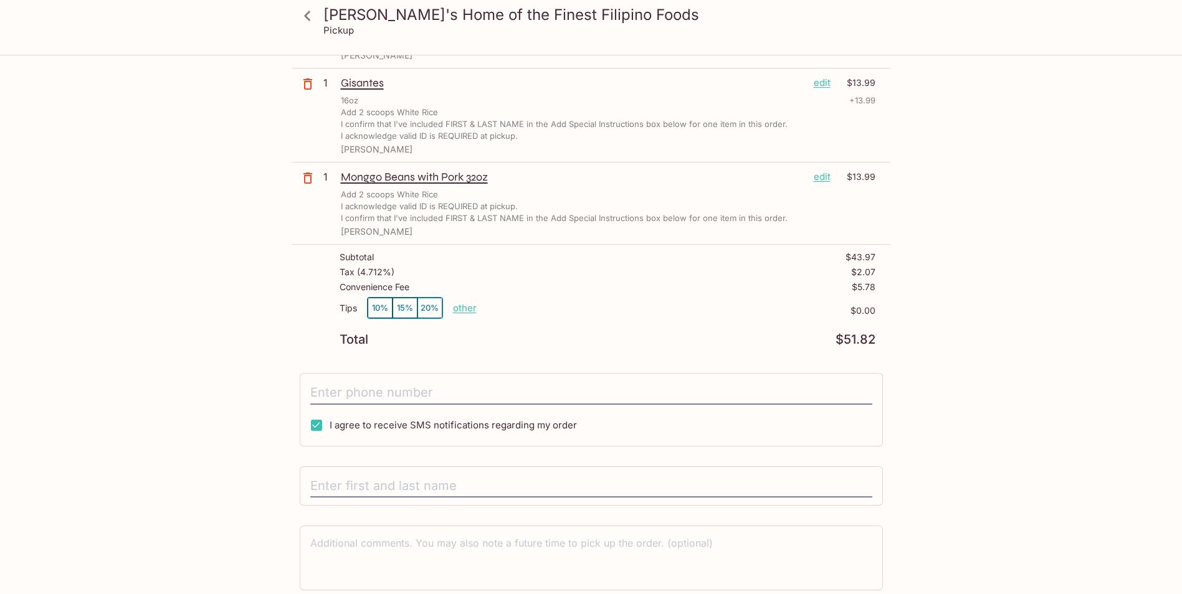
scroll to position [211, 0]
